Goal: Transaction & Acquisition: Obtain resource

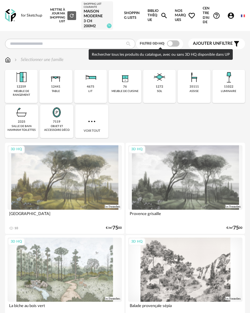
click at [170, 46] on span at bounding box center [173, 43] width 13 height 6
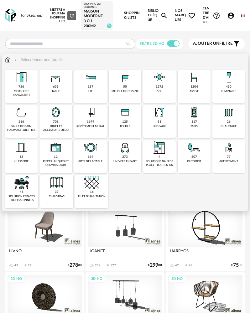
click at [186, 151] on div "507 outdoor" at bounding box center [194, 156] width 33 height 33
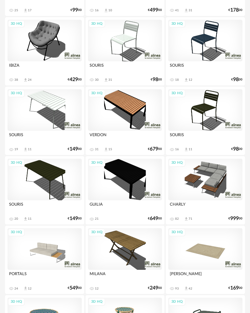
scroll to position [595, 0]
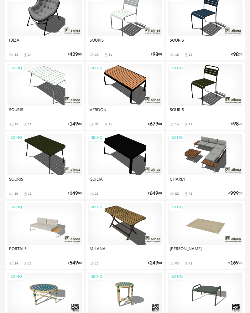
click at [205, 160] on div "3D HQ" at bounding box center [205, 155] width 74 height 42
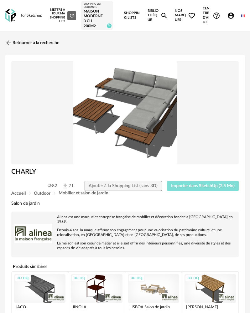
click at [186, 186] on span "Importer dans SketchUp (2,5 Mo)" at bounding box center [203, 186] width 64 height 4
click at [10, 42] on img at bounding box center [8, 43] width 9 height 9
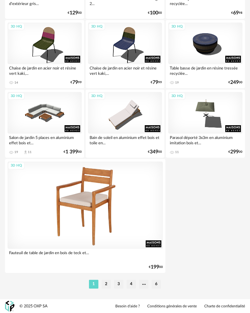
scroll to position [2238, 0]
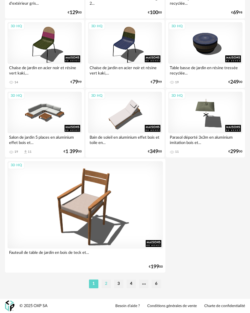
click at [106, 283] on li "2" at bounding box center [106, 284] width 9 height 9
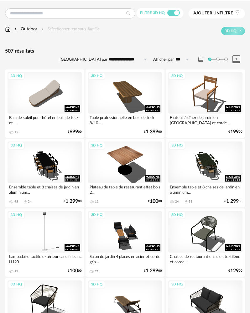
scroll to position [31, 0]
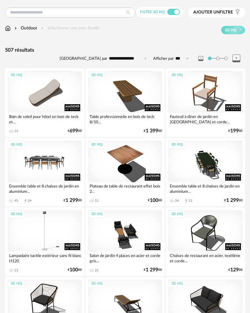
click at [46, 163] on div "3D HQ" at bounding box center [45, 162] width 74 height 42
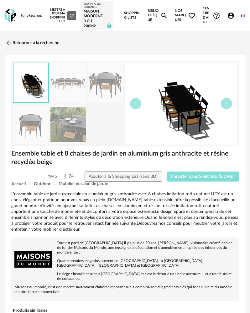
click at [187, 176] on span "Importer dans SketchUp (8,2 Mo)" at bounding box center [203, 177] width 64 height 4
click at [13, 48] on link "Retourner à la recherche" at bounding box center [30, 43] width 54 height 14
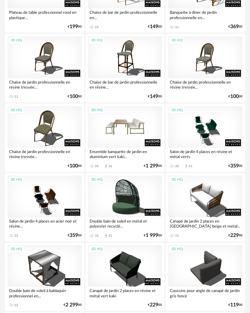
scroll to position [1410, 0]
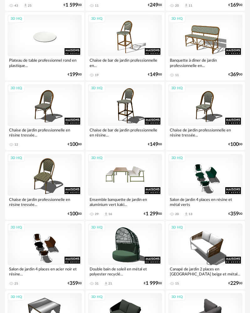
click at [121, 177] on div "3D HQ" at bounding box center [125, 175] width 74 height 42
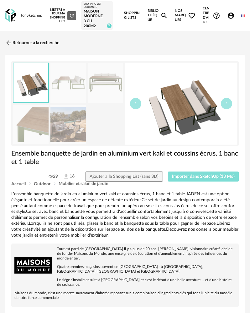
click at [184, 178] on span "Importer dans SketchUp (13 Mo)" at bounding box center [203, 177] width 63 height 4
click at [11, 46] on img at bounding box center [8, 43] width 9 height 9
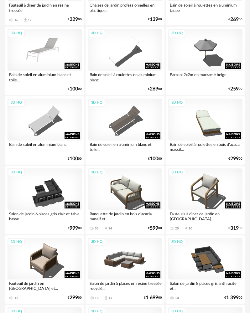
scroll to position [1943, 0]
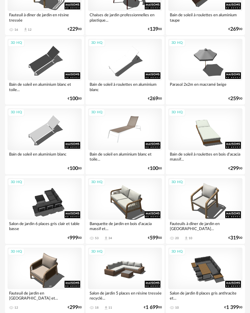
click at [108, 139] on div "3D HQ" at bounding box center [125, 129] width 74 height 42
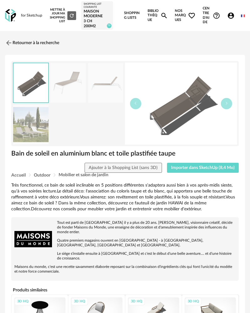
click at [178, 160] on div "Bain de soleil en aluminium blanc et toile plastifiée taupe" at bounding box center [125, 155] width 234 height 13
click at [177, 164] on button "Importer dans SketchUp (8,4 Mo)" at bounding box center [203, 168] width 72 height 10
click at [15, 46] on link "Retourner à la recherche" at bounding box center [30, 43] width 54 height 14
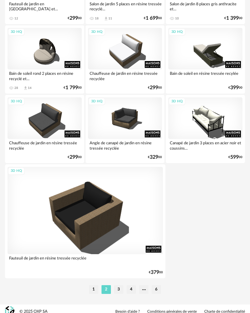
scroll to position [2238, 0]
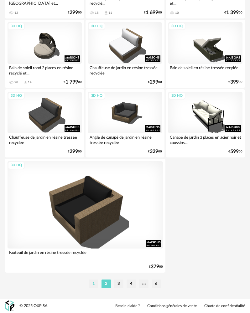
click at [93, 284] on li "1" at bounding box center [93, 284] width 9 height 9
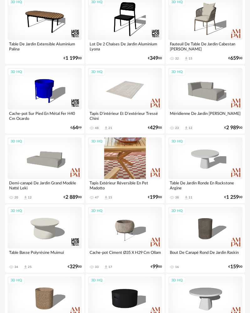
scroll to position [940, 0]
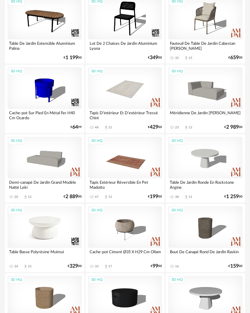
click at [58, 227] on div "3D HQ" at bounding box center [45, 228] width 74 height 42
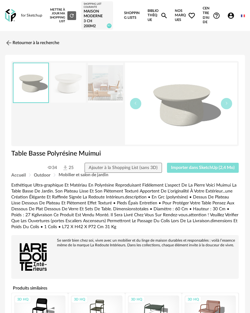
click at [186, 171] on button "Importer dans SketchUp (2,4 Mo)" at bounding box center [203, 168] width 72 height 10
click at [11, 45] on img at bounding box center [8, 43] width 9 height 9
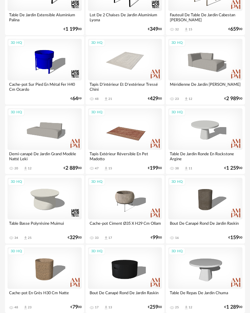
scroll to position [972, 0]
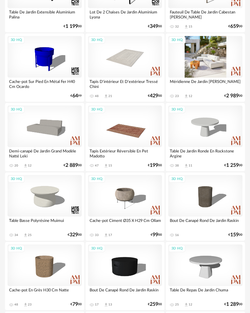
click at [196, 76] on div "3D HQ" at bounding box center [205, 57] width 74 height 42
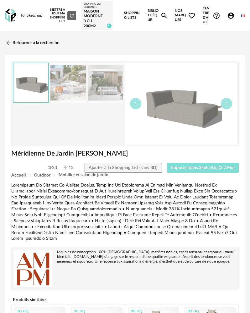
click at [192, 170] on span "Importer dans SketchUp (3,2 Mo)" at bounding box center [203, 168] width 64 height 4
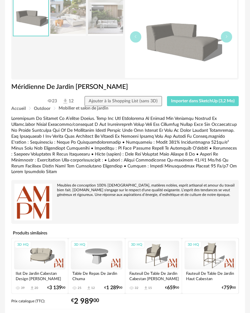
scroll to position [60, 0]
